Goal: Entertainment & Leisure: Consume media (video, audio)

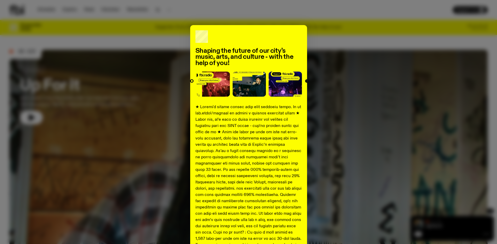
click at [155, 59] on div "Shaping the future of our city’s music, arts, and culture - with the help of yo…" at bounding box center [248, 194] width 478 height 339
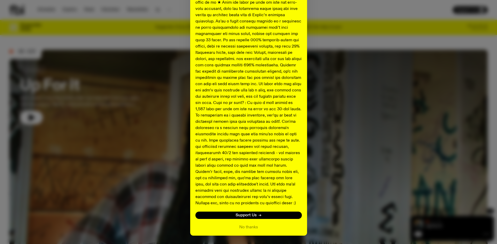
scroll to position [146, 0]
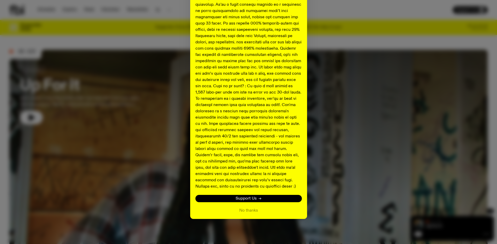
click at [239, 197] on span "Support Us" at bounding box center [245, 198] width 21 height 4
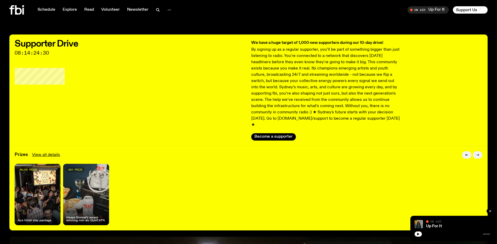
click at [475, 151] on button "button" at bounding box center [477, 154] width 9 height 7
click at [477, 153] on icon "button" at bounding box center [477, 154] width 3 height 3
click at [463, 151] on button "button" at bounding box center [466, 154] width 9 height 7
click at [314, 112] on p "By signing up as a regular supporter, you’ll be part of something bigger than j…" at bounding box center [326, 86] width 150 height 81
click at [292, 133] on button "Become a supporter" at bounding box center [273, 136] width 45 height 7
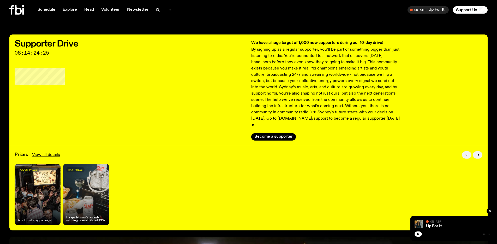
click at [419, 11] on span "Tune in live" at bounding box center [429, 10] width 33 height 4
click at [417, 234] on icon "button" at bounding box center [418, 233] width 2 height 3
click at [49, 11] on link "Schedule" at bounding box center [46, 9] width 24 height 7
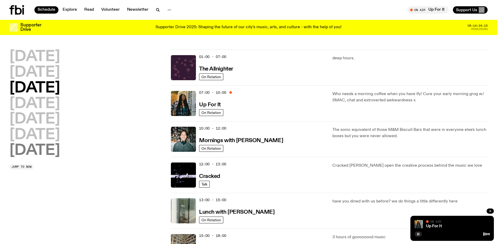
click at [45, 154] on h2 "[DATE]" at bounding box center [34, 150] width 51 height 15
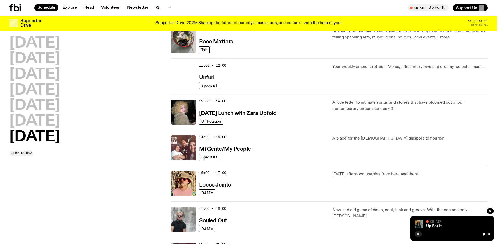
scroll to position [188, 0]
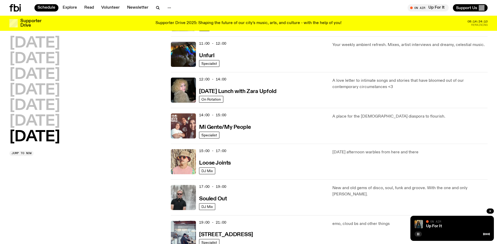
click at [184, 162] on img at bounding box center [183, 161] width 25 height 25
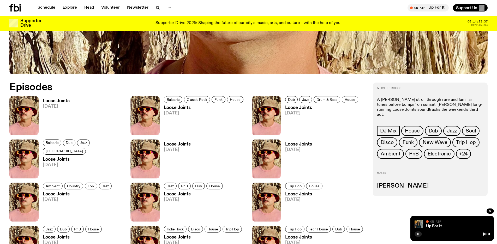
scroll to position [279, 0]
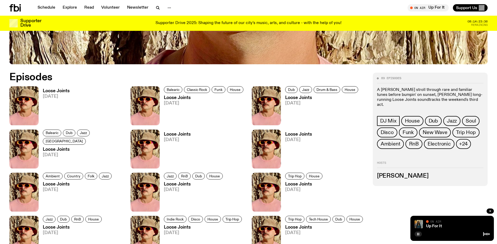
click at [163, 138] on link "Loose Joints [DATE]" at bounding box center [175, 150] width 31 height 36
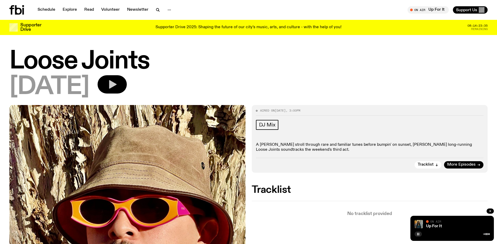
click at [127, 85] on button "button" at bounding box center [112, 84] width 29 height 18
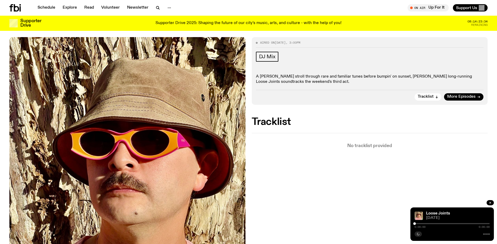
scroll to position [63, 0]
